Goal: Task Accomplishment & Management: Manage account settings

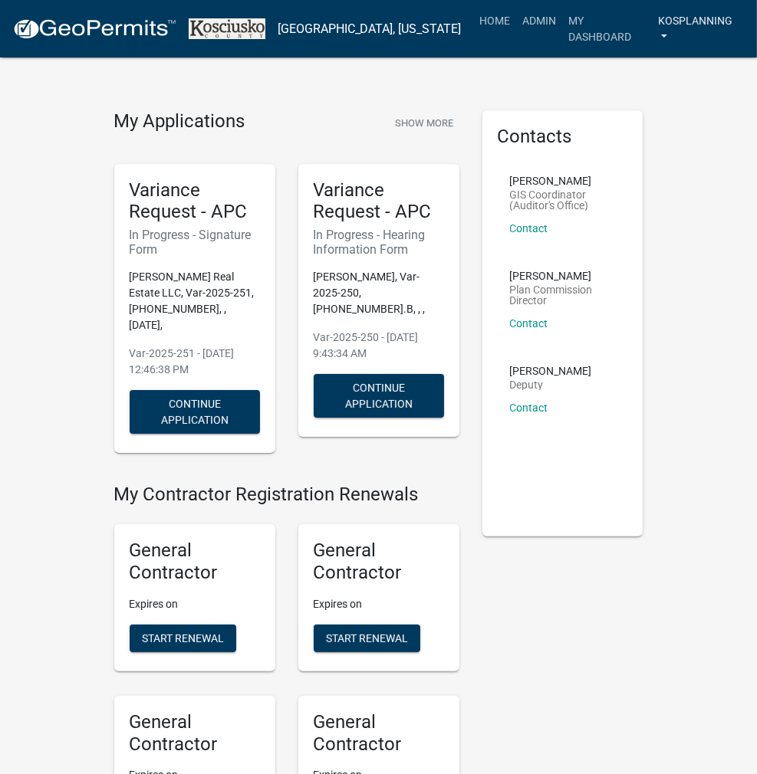
click at [704, 19] on link "kosplanning" at bounding box center [698, 28] width 92 height 45
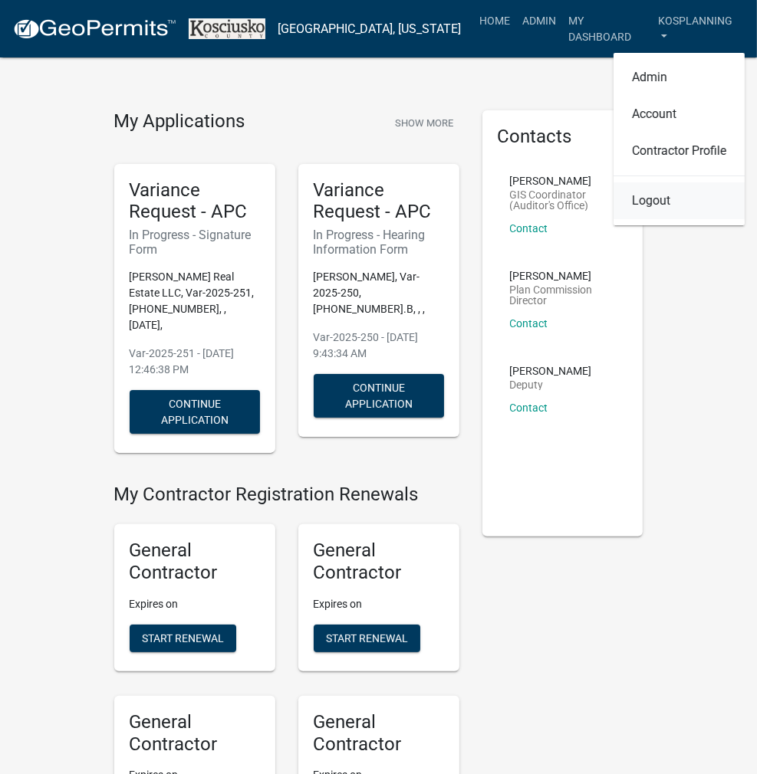
click at [639, 189] on link "Logout" at bounding box center [678, 200] width 131 height 37
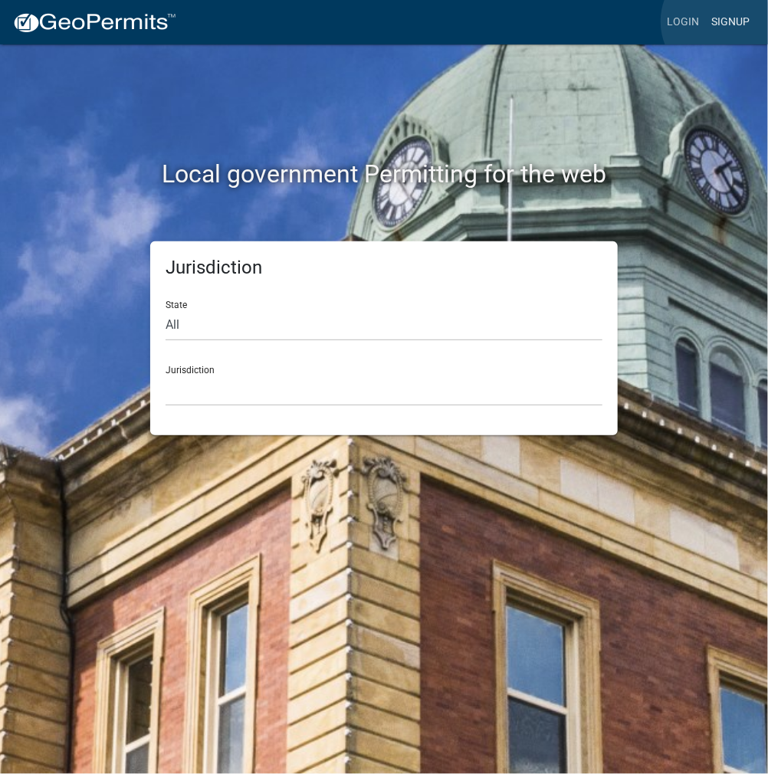
click at [724, 21] on link "Signup" at bounding box center [730, 22] width 51 height 29
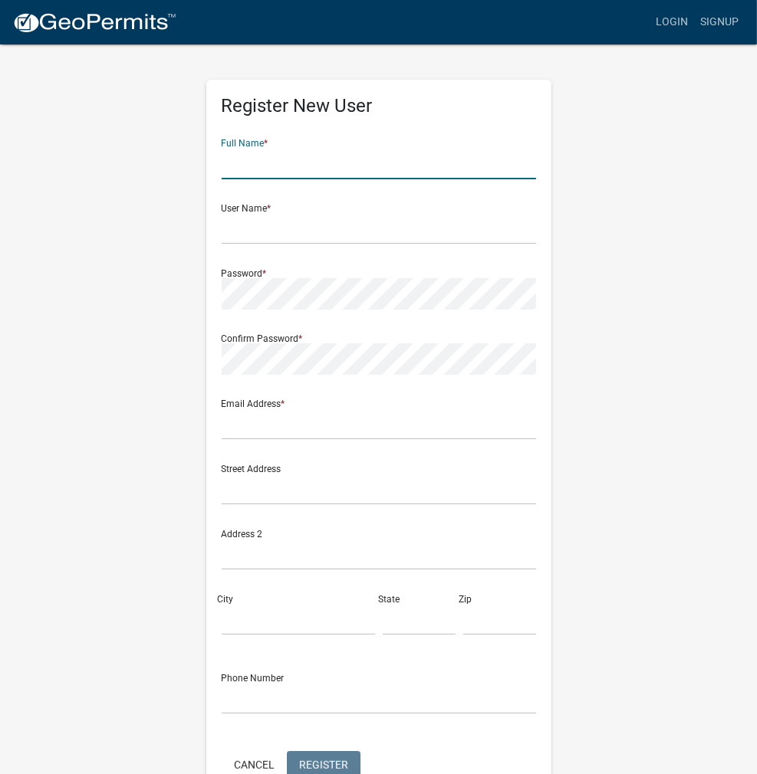
click at [395, 172] on input "text" at bounding box center [379, 163] width 314 height 31
type input "j"
type input "[PERSON_NAME]"
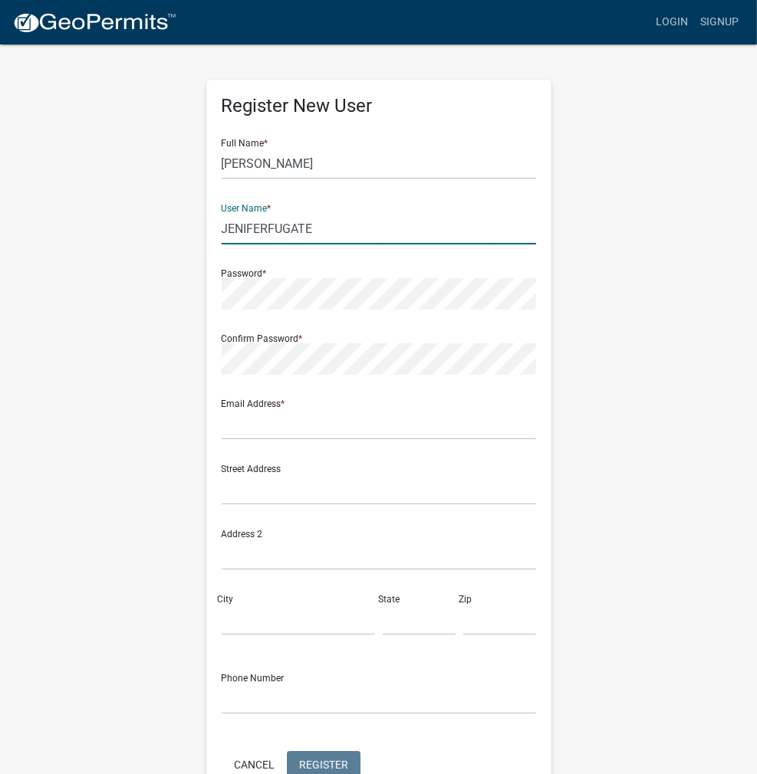
type input "JENIFERFUGATE"
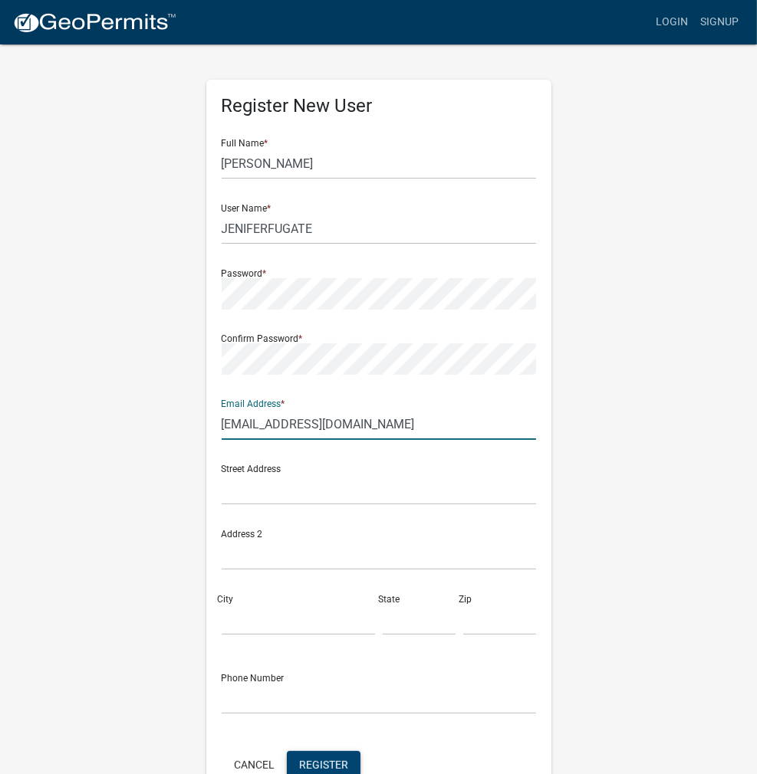
type input "[EMAIL_ADDRESS][DOMAIN_NAME]"
click at [301, 758] on span "Register" at bounding box center [323, 764] width 49 height 12
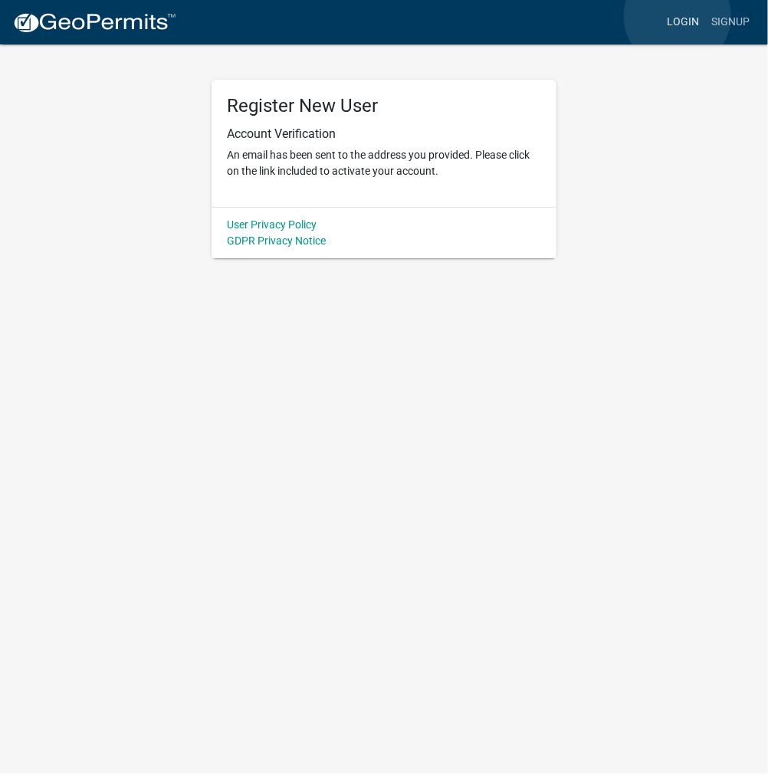
click at [678, 16] on link "Login" at bounding box center [683, 22] width 44 height 29
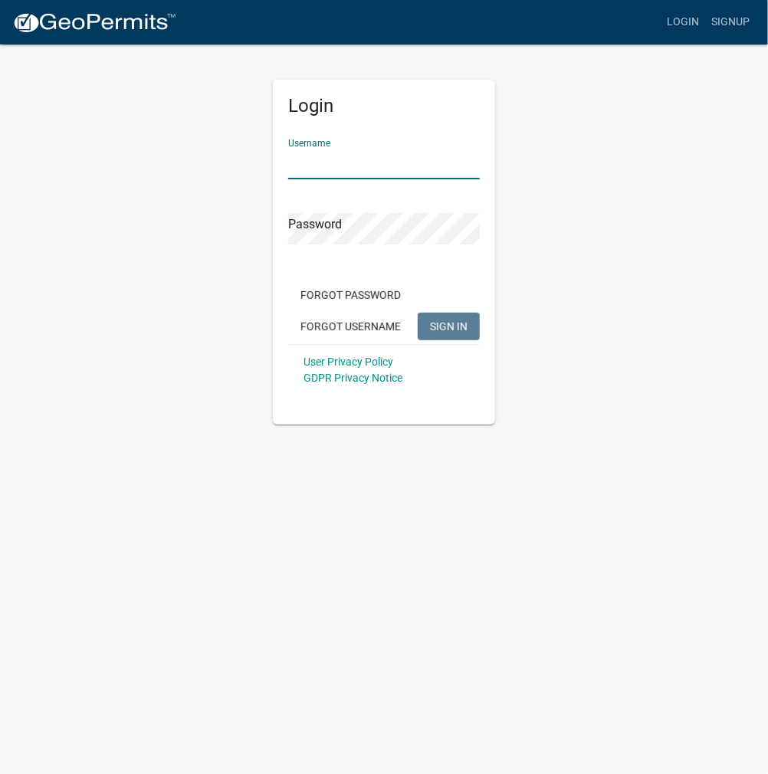
click at [345, 169] on input "Username" at bounding box center [384, 163] width 192 height 31
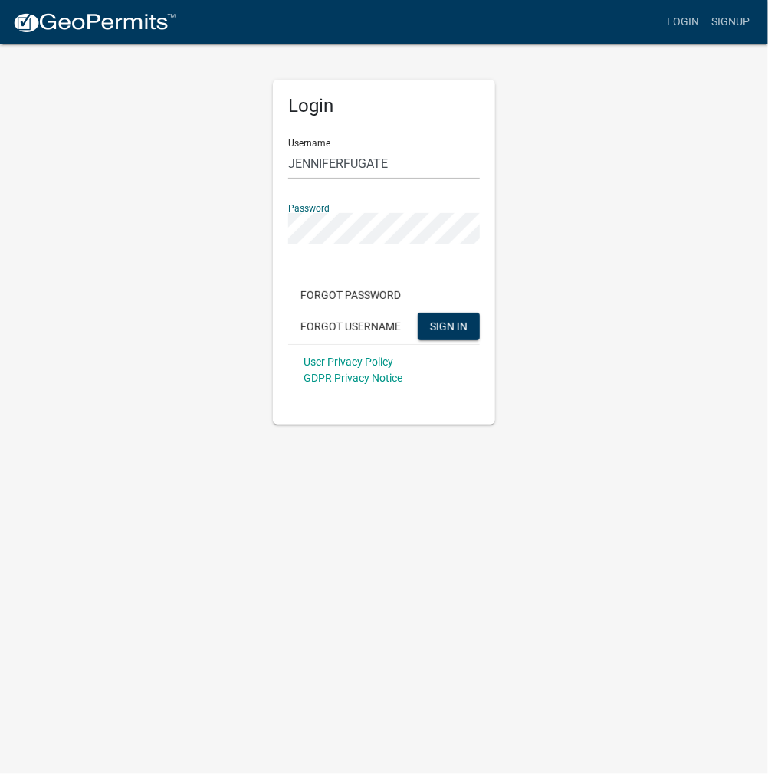
click at [418, 313] on button "SIGN IN" at bounding box center [449, 327] width 62 height 28
click at [443, 324] on span "SIGN IN" at bounding box center [449, 326] width 38 height 12
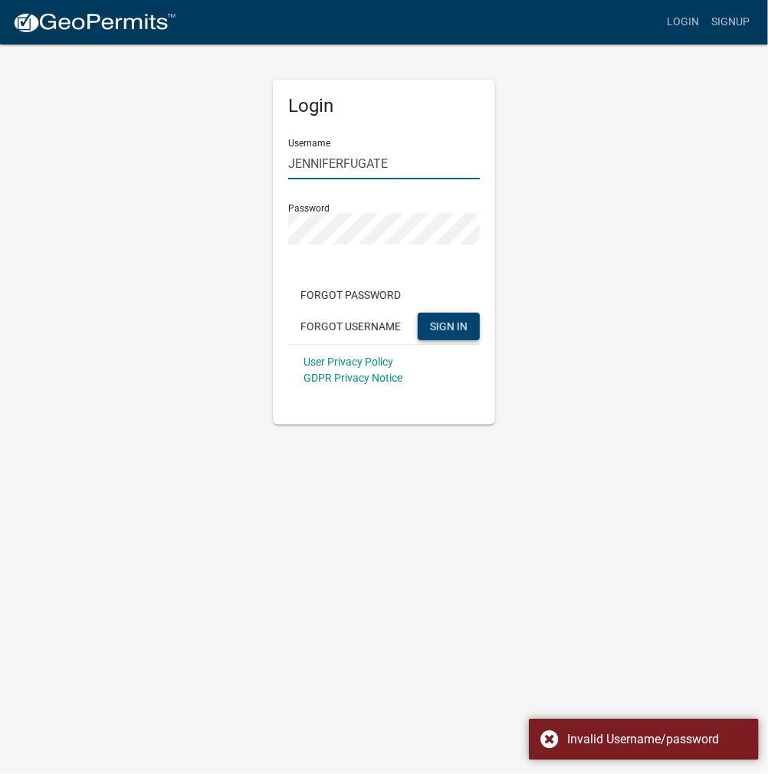
click at [399, 166] on input "JENNIFERFUGATE" at bounding box center [384, 163] width 192 height 31
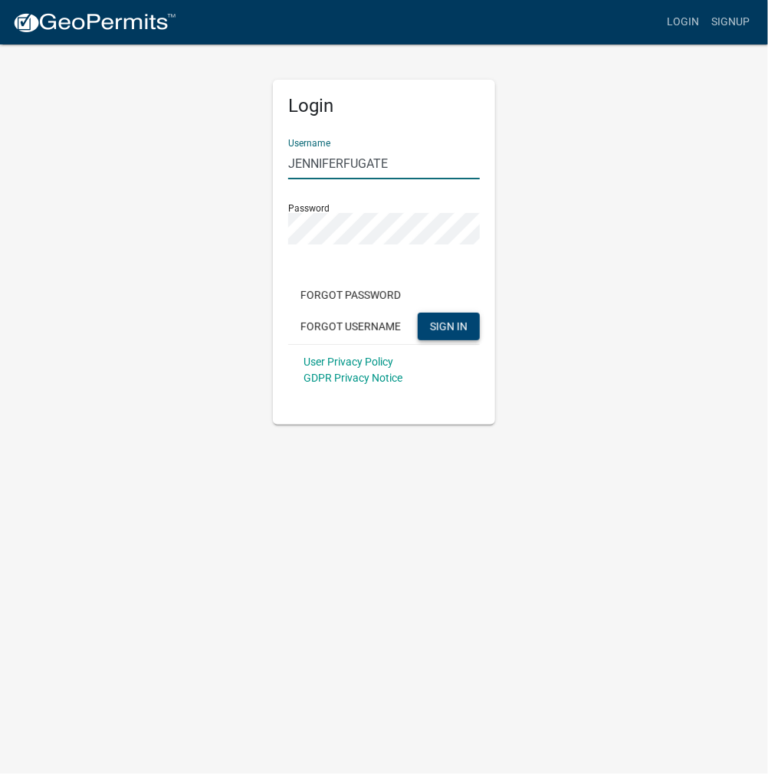
click at [393, 165] on input "JENNIFERFUGATE" at bounding box center [384, 163] width 192 height 31
type input "J"
click at [418, 313] on button "SIGN IN" at bounding box center [449, 327] width 62 height 28
click at [687, 22] on link "Login" at bounding box center [683, 22] width 44 height 29
click at [694, 20] on link "Login" at bounding box center [683, 22] width 44 height 29
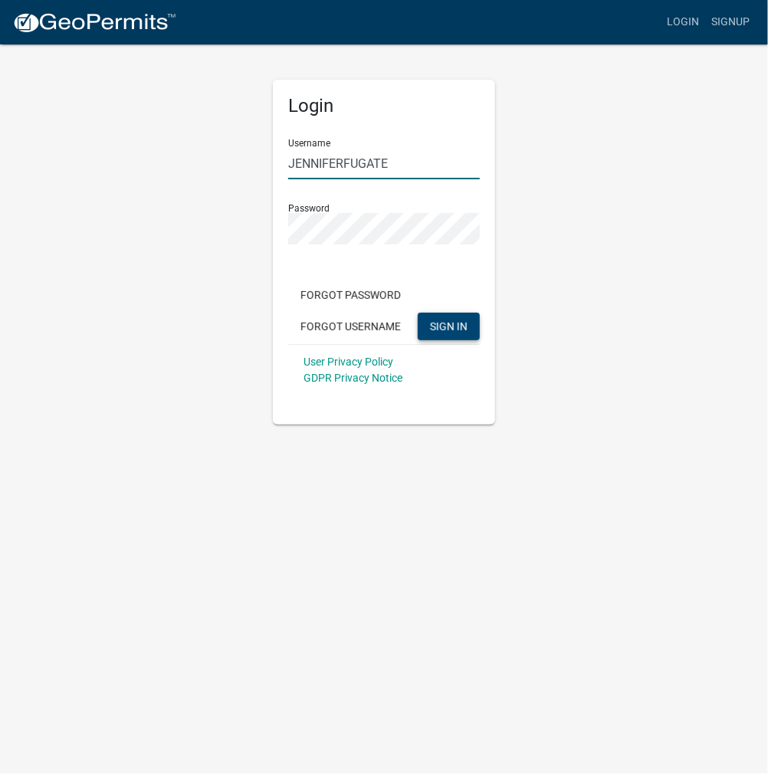
click at [417, 162] on input "JENNIFERFUGATE" at bounding box center [384, 163] width 192 height 31
type input "J"
type input "JENNIFERFUGATE"
click at [418, 313] on button "SIGN IN" at bounding box center [449, 327] width 62 height 28
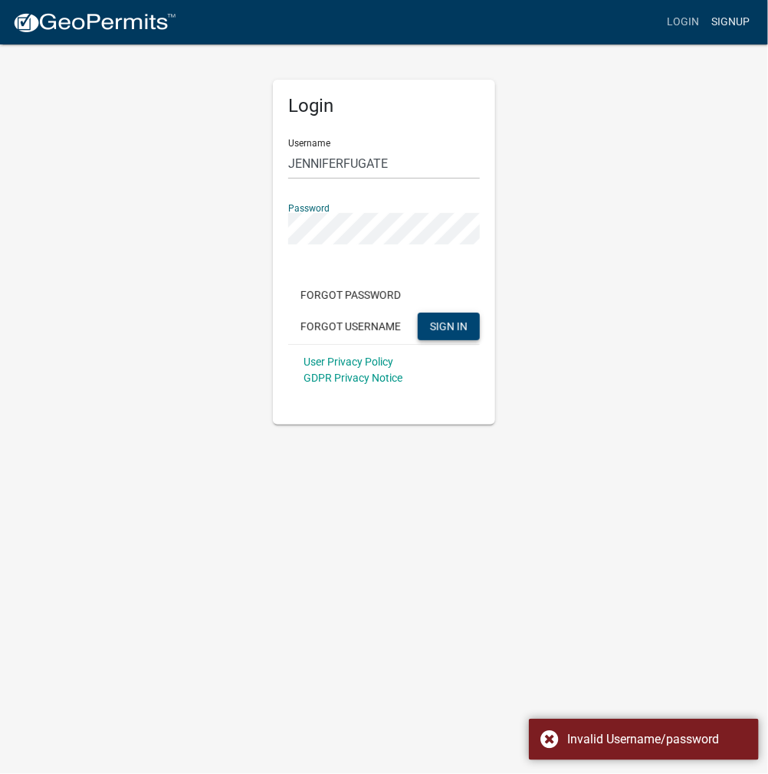
click at [713, 22] on link "Signup" at bounding box center [730, 22] width 51 height 29
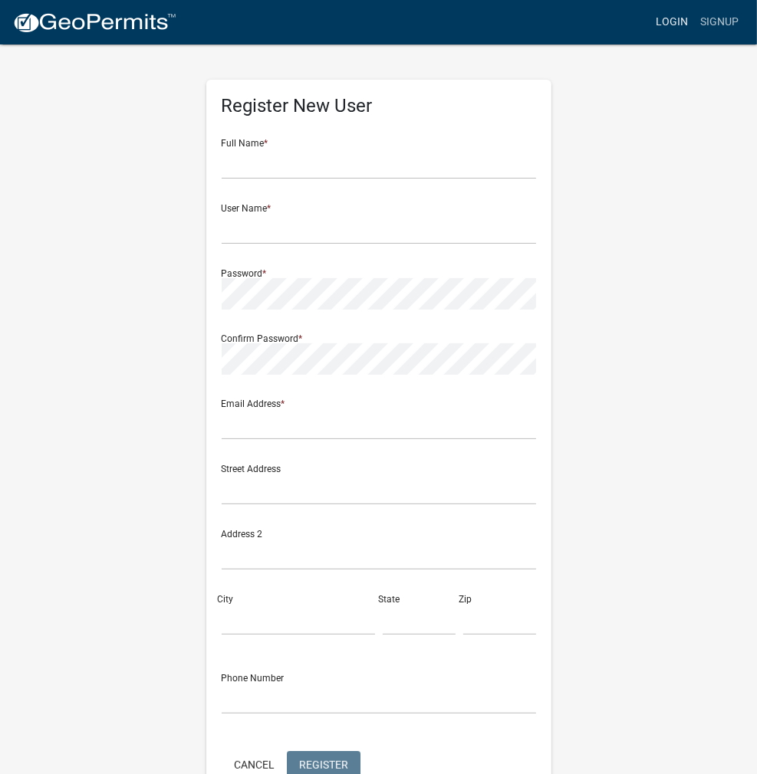
click at [682, 18] on link "Login" at bounding box center [671, 22] width 44 height 29
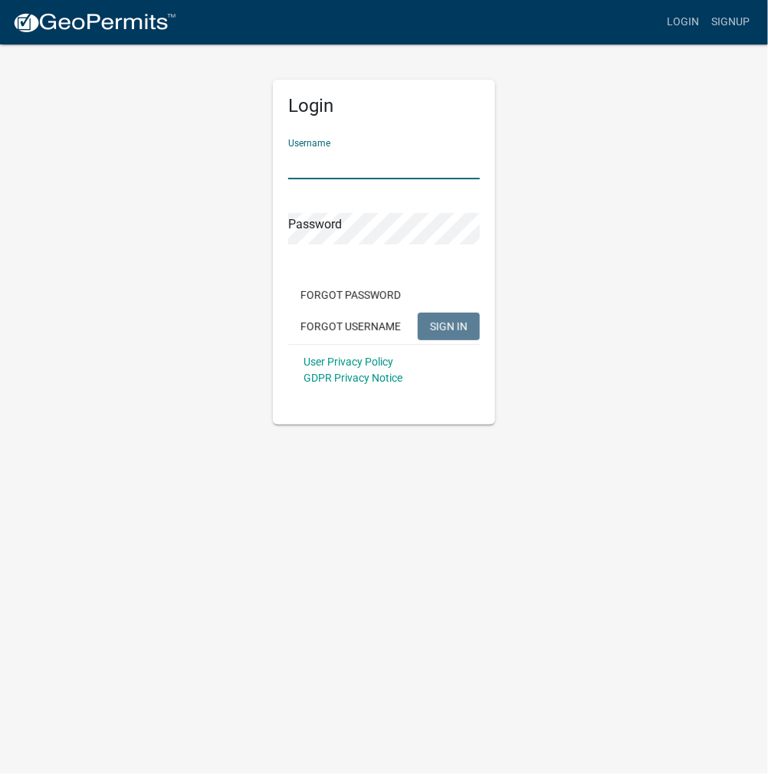
click at [398, 168] on input "Username" at bounding box center [384, 163] width 192 height 31
click at [412, 160] on input "kospplanning" at bounding box center [384, 163] width 192 height 31
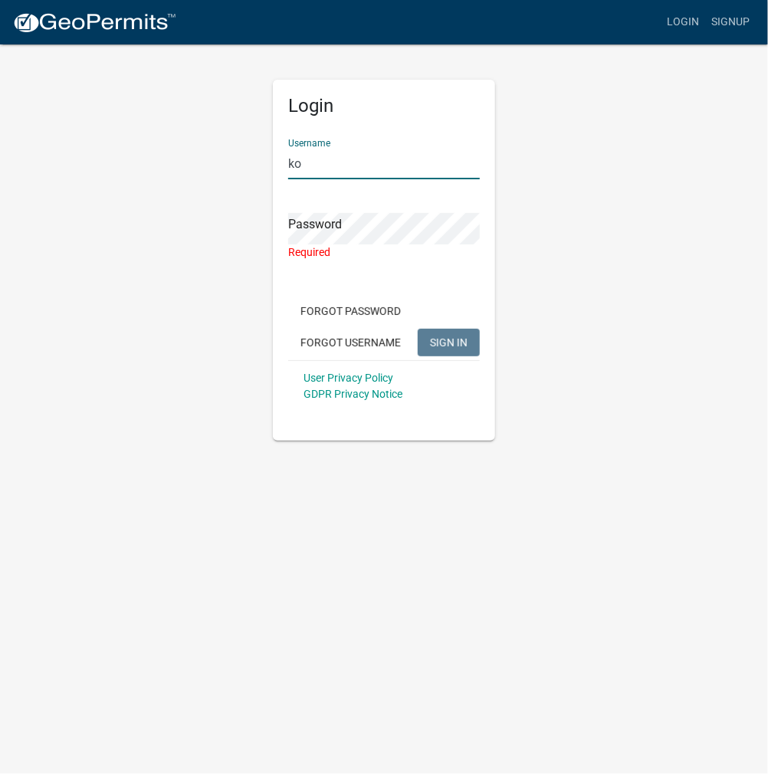
type input "k"
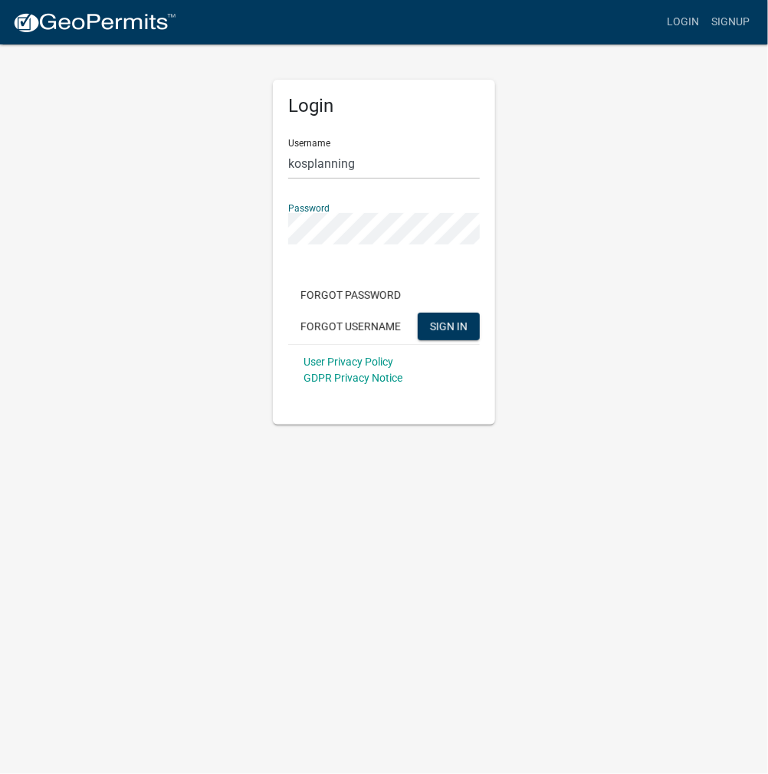
click at [418, 313] on button "SIGN IN" at bounding box center [449, 327] width 62 height 28
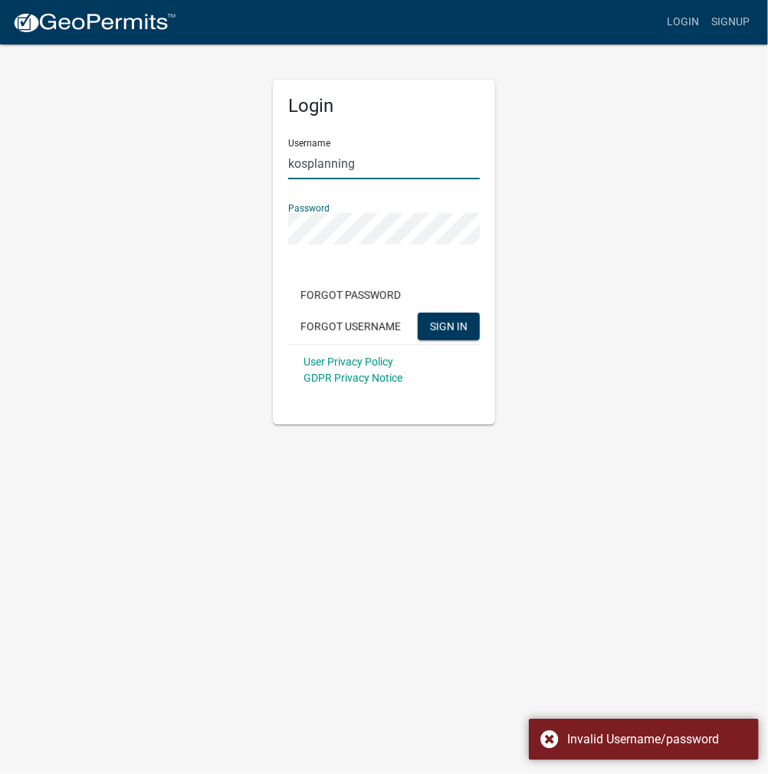
click at [368, 162] on input "kosplanning" at bounding box center [384, 163] width 192 height 31
type input "k"
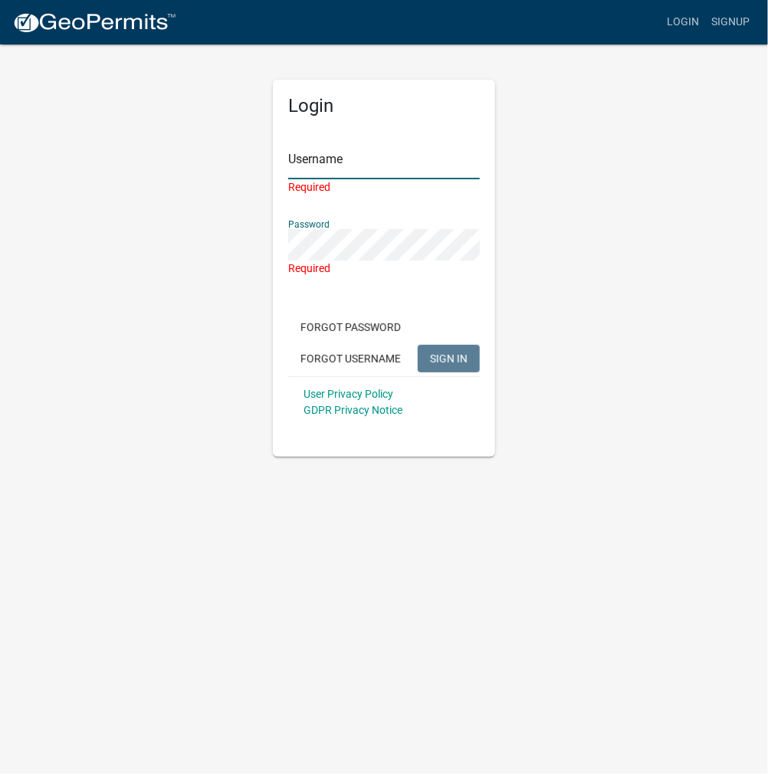
click at [380, 166] on input "Username" at bounding box center [384, 163] width 192 height 31
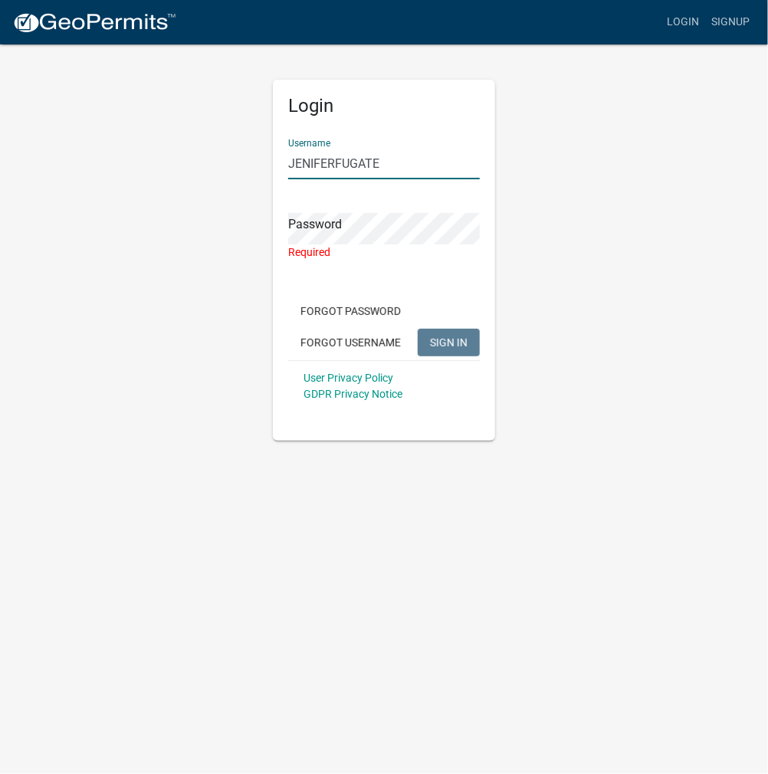
type input "JENIFERFUGATE"
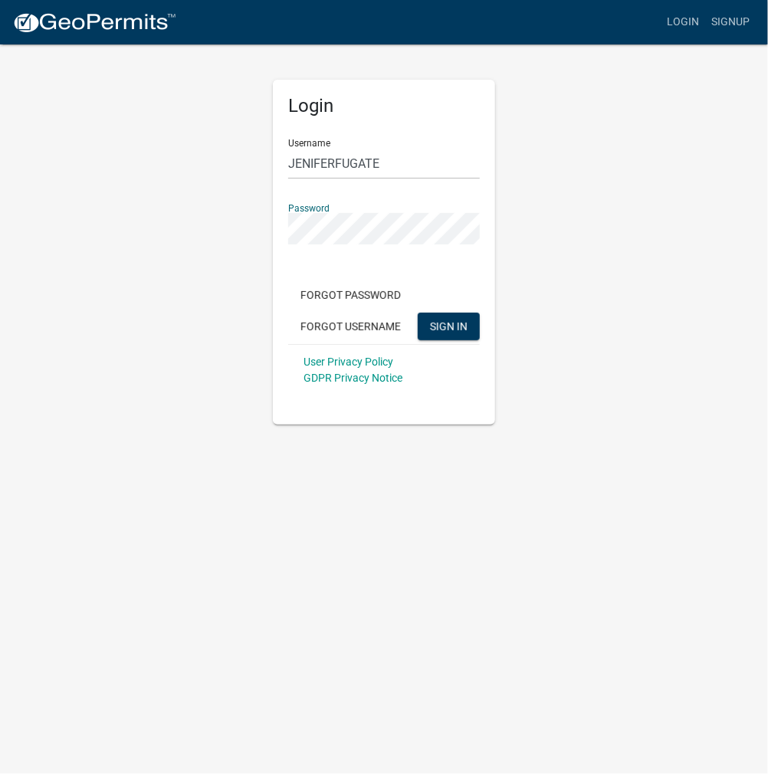
click at [418, 313] on button "SIGN IN" at bounding box center [449, 327] width 62 height 28
